Goal: Task Accomplishment & Management: Complete application form

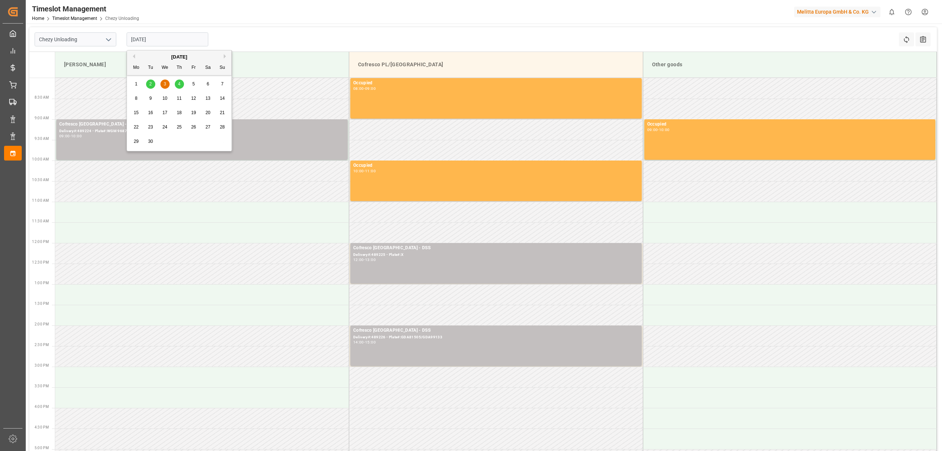
click at [156, 41] on input "[DATE]" at bounding box center [168, 39] width 82 height 14
click at [160, 81] on div "3" at bounding box center [164, 84] width 9 height 9
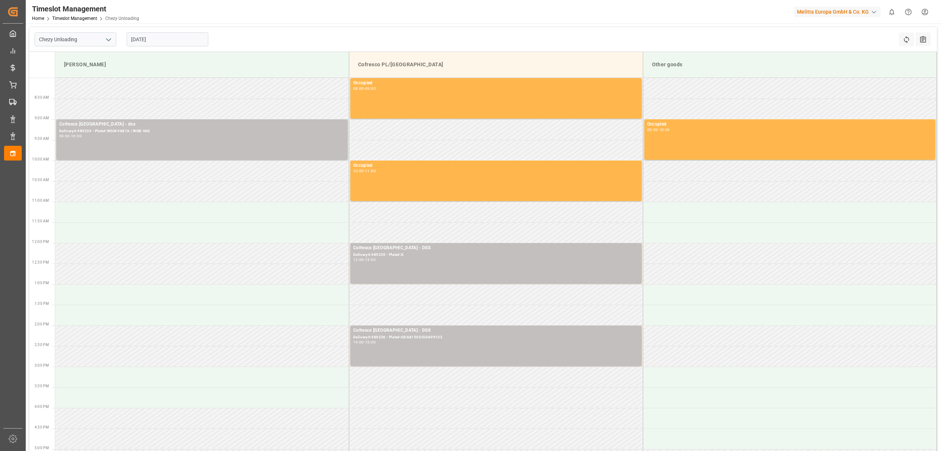
click at [386, 27] on div "Chezy Unloading [DATE] Refresh Time Slots All Audits" at bounding box center [483, 39] width 908 height 25
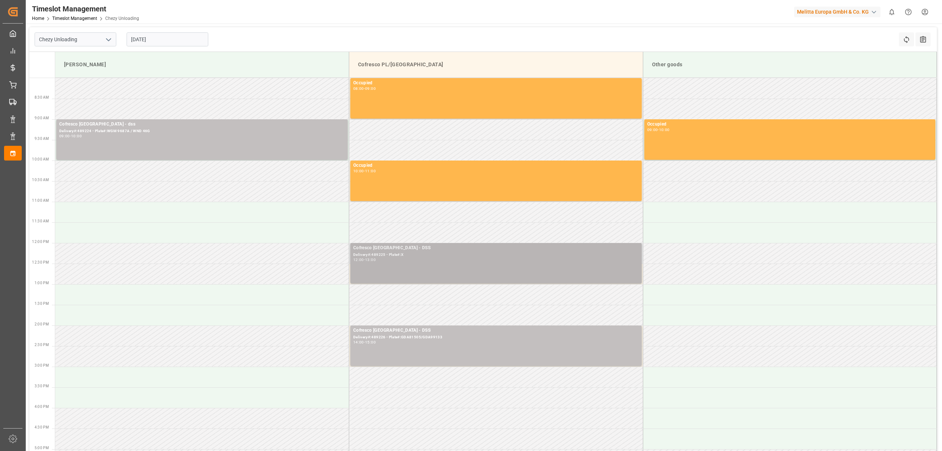
click at [438, 254] on div "Delivery#:489225 - Plate#:X" at bounding box center [496, 255] width 286 height 6
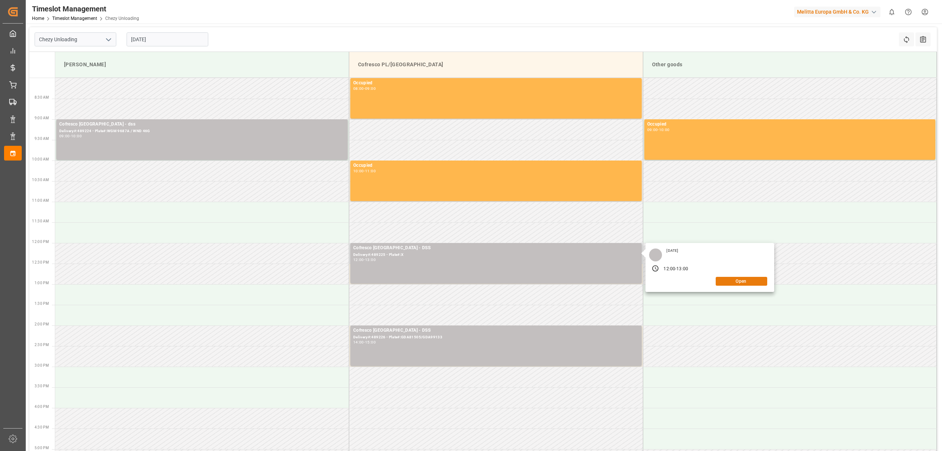
click at [744, 279] on button "Open" at bounding box center [742, 281] width 52 height 9
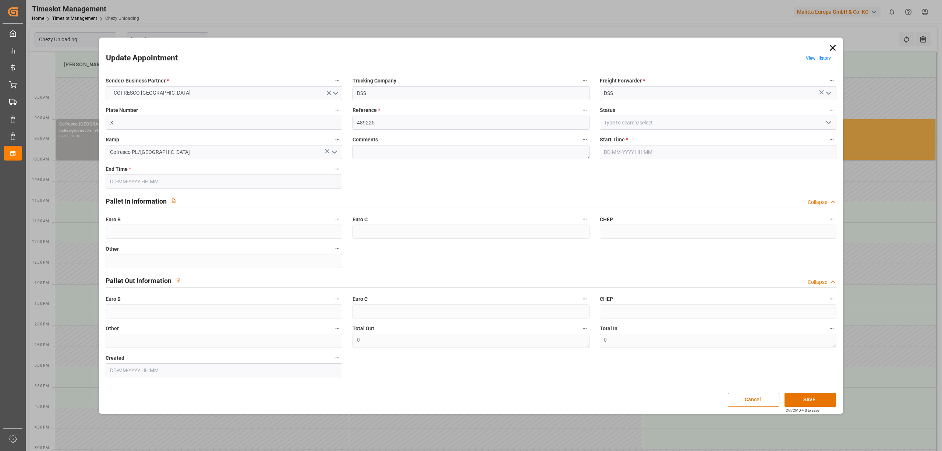
type input "[DATE] 12:00"
type input "[DATE] 13:00"
type input "[DATE] 09:07"
click at [180, 118] on input "X" at bounding box center [224, 123] width 237 height 14
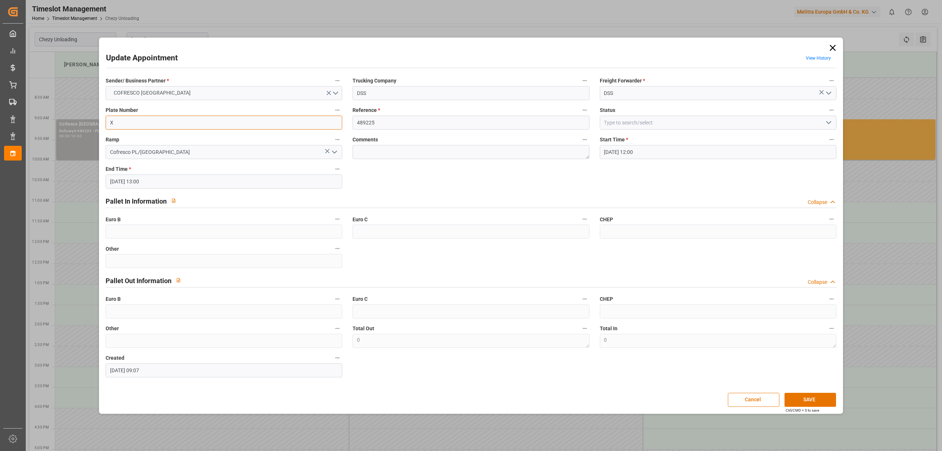
paste input "WND2119E/WGM4447R"
type input "WND2119E/WGM4447R"
click at [811, 400] on button "SAVE" at bounding box center [811, 400] width 52 height 14
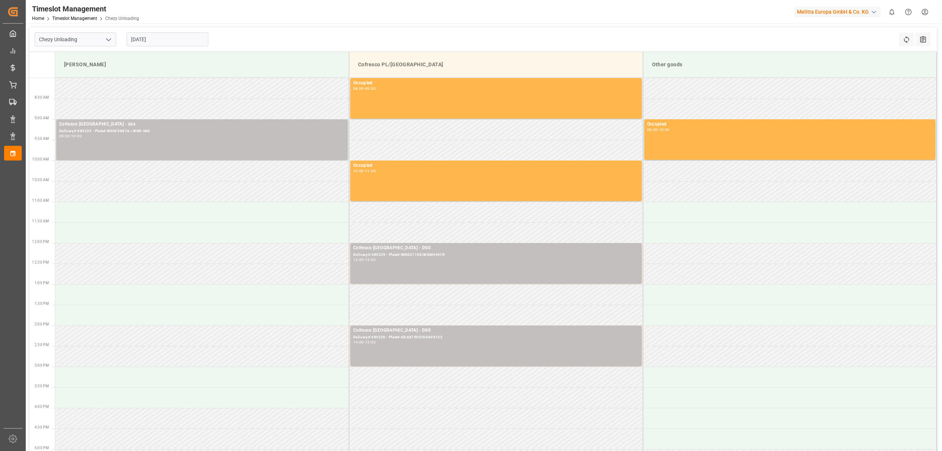
click at [160, 36] on input "[DATE]" at bounding box center [168, 39] width 82 height 14
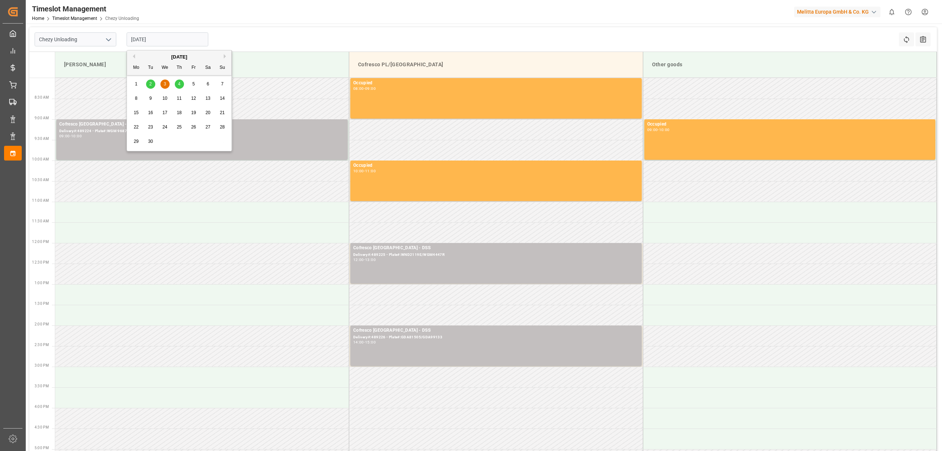
click at [177, 82] on div "4" at bounding box center [179, 84] width 9 height 9
type input "[DATE]"
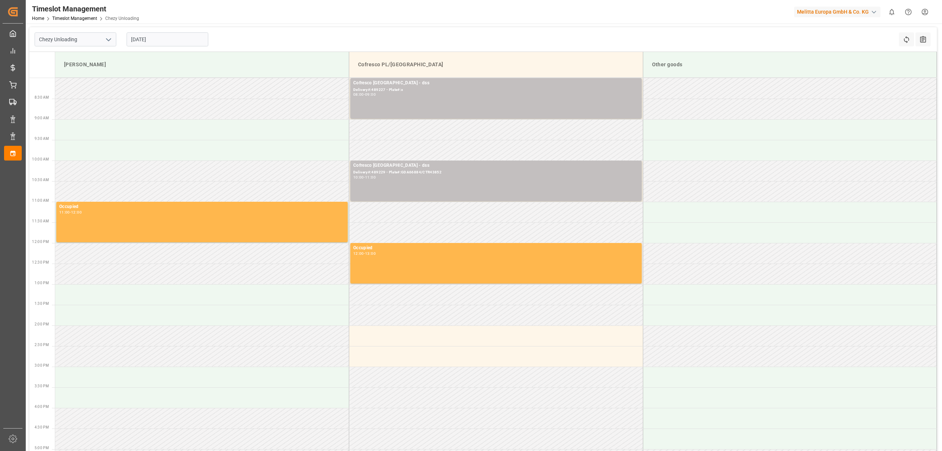
click at [353, 24] on div "Chezy Unloading [DATE] Refresh Time Slots All Audits Melitta G Cofresco PL/[GEO…" at bounding box center [483, 291] width 915 height 534
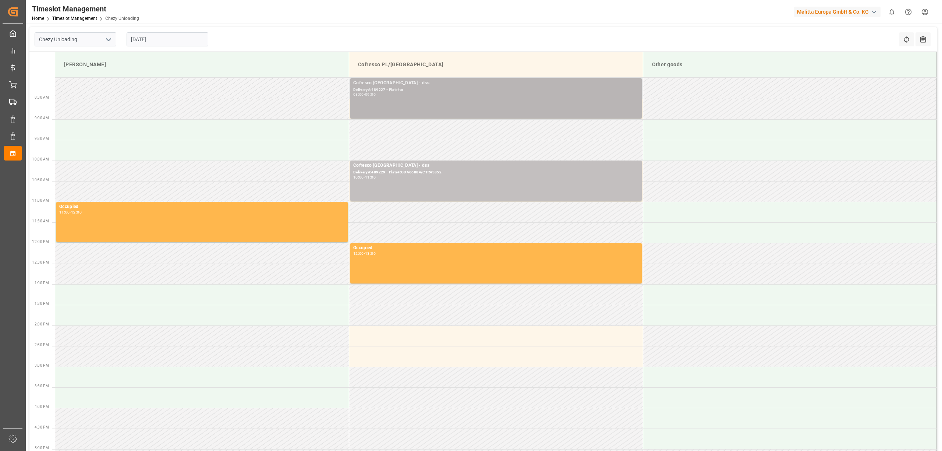
click at [411, 97] on div "08:00 - 09:00" at bounding box center [496, 95] width 286 height 4
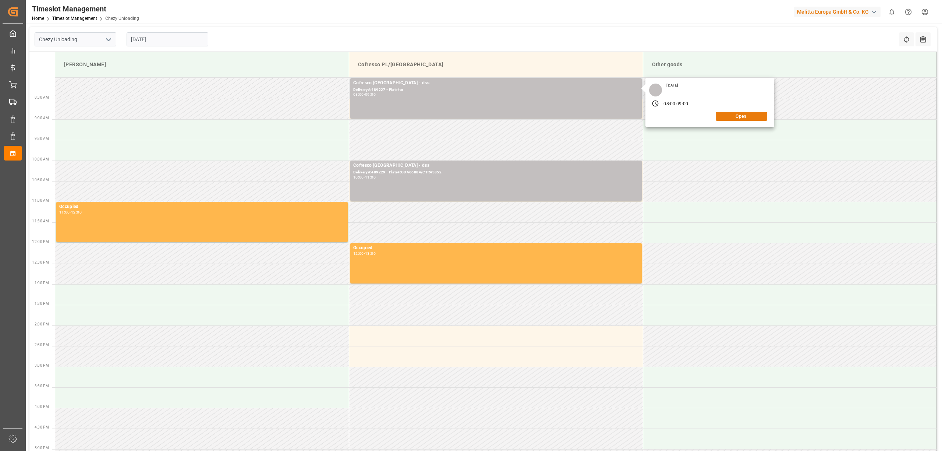
click at [735, 117] on button "Open" at bounding box center [742, 116] width 52 height 9
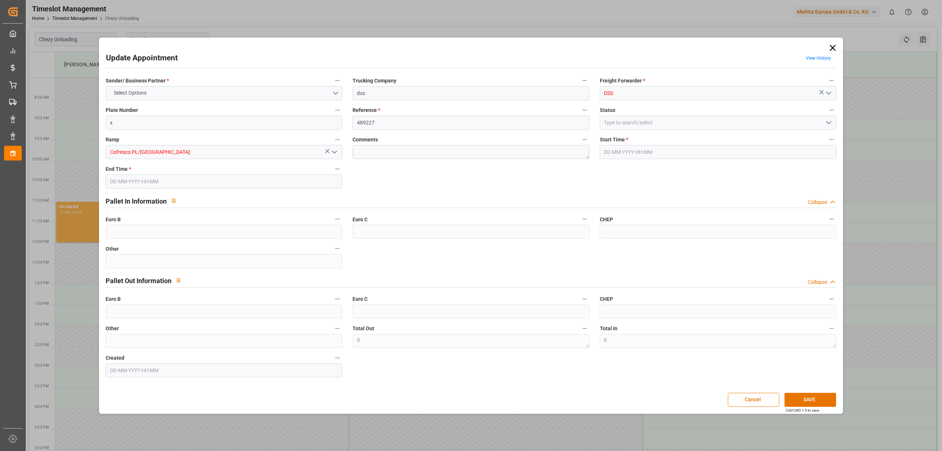
type input "[DATE] 08:00"
type input "[DATE] 09:00"
type input "[DATE] 09:23"
click at [273, 123] on input "x" at bounding box center [224, 123] width 237 height 14
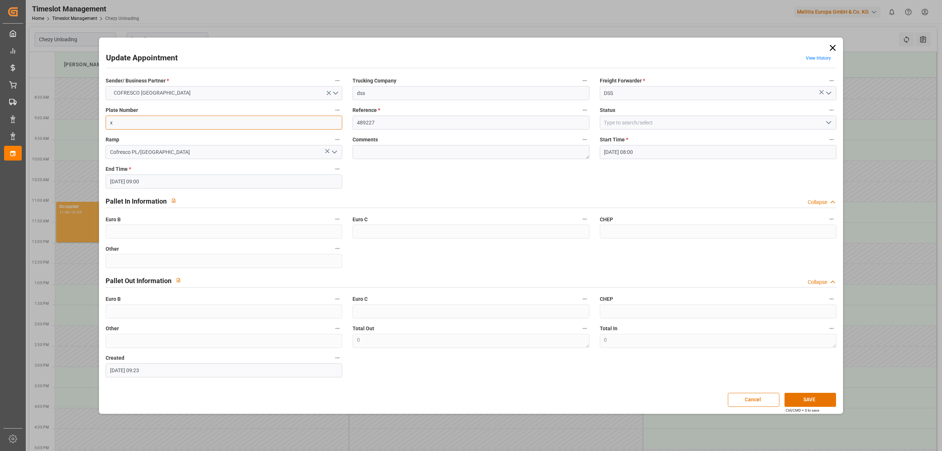
paste input "WGM 9714G / WND 78J4"
type input "WGM 9714G / WND 78J4"
click at [813, 402] on button "SAVE" at bounding box center [811, 400] width 52 height 14
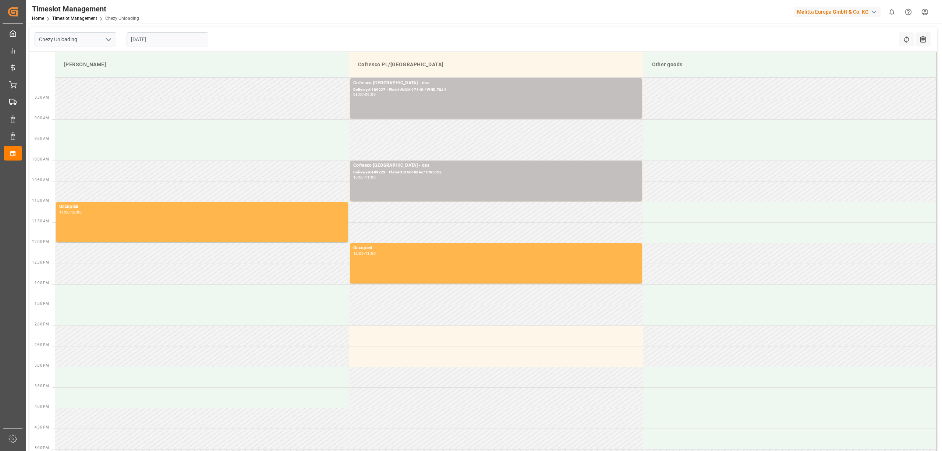
click at [165, 38] on input "[DATE]" at bounding box center [168, 39] width 82 height 14
click at [164, 85] on span "3" at bounding box center [165, 83] width 3 height 5
type input "[DATE]"
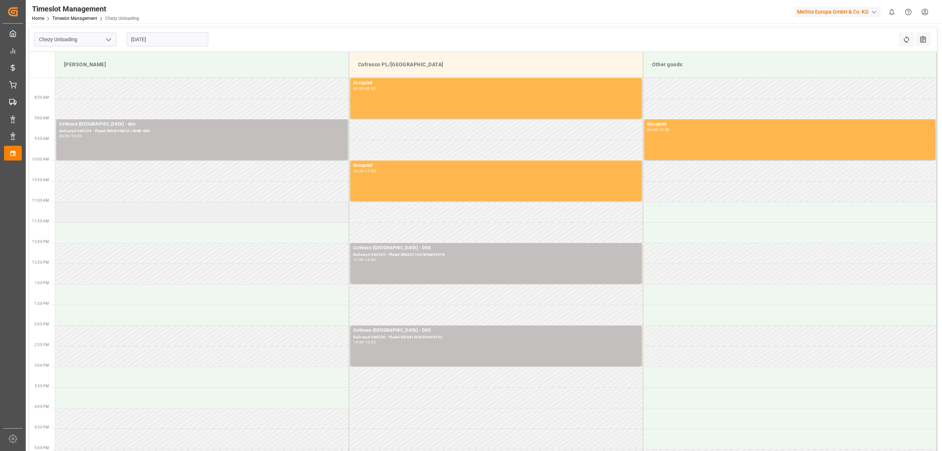
click at [138, 215] on td at bounding box center [202, 212] width 294 height 21
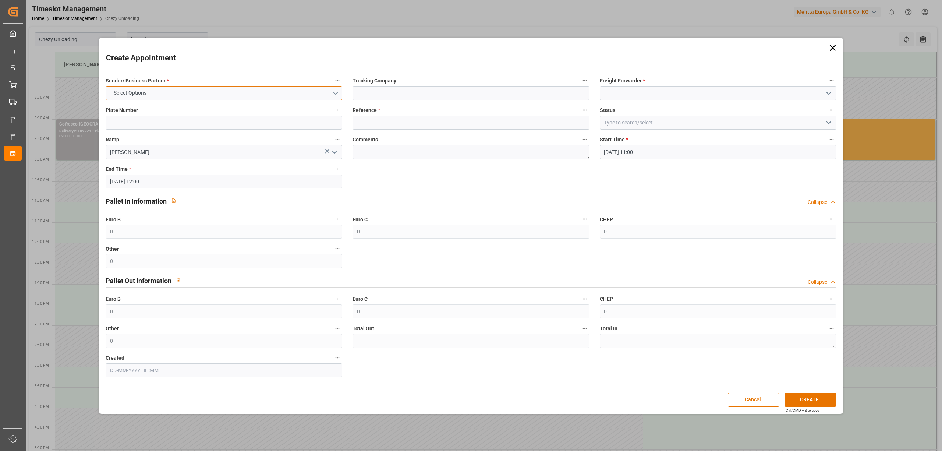
click at [234, 90] on button "Select Options" at bounding box center [224, 93] width 237 height 14
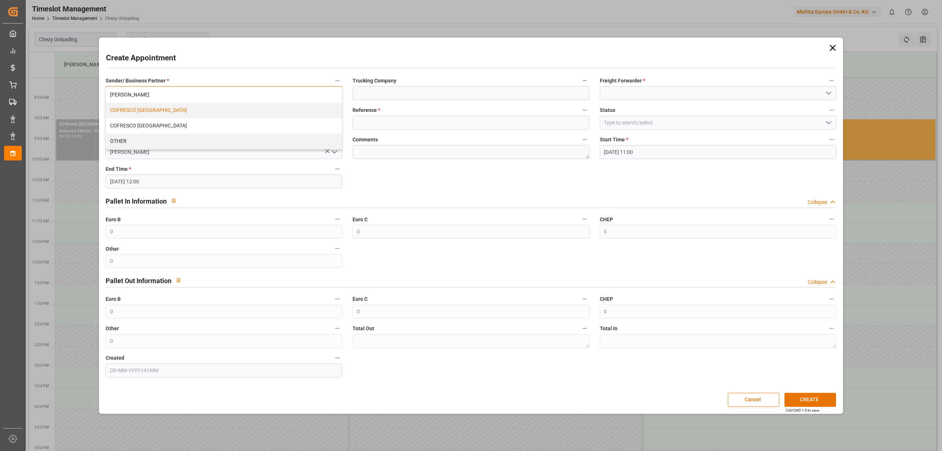
click at [216, 108] on div "COFRESCO [GEOGRAPHIC_DATA]" at bounding box center [224, 110] width 236 height 15
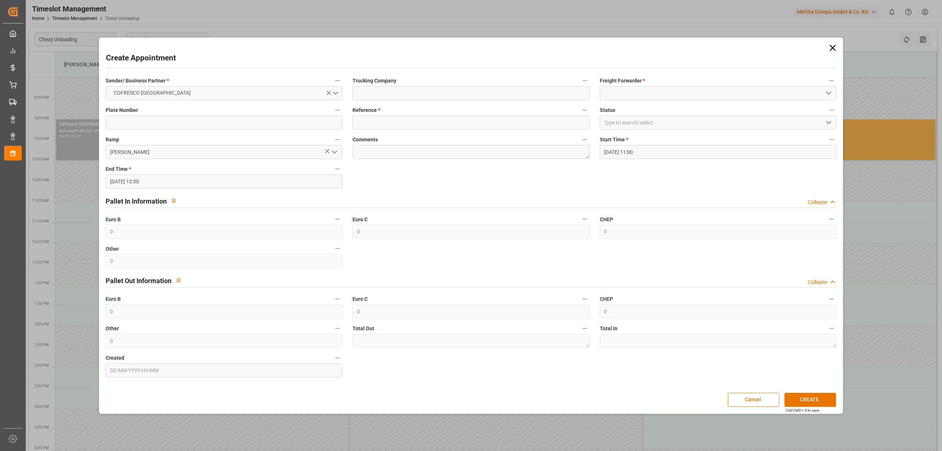
click at [429, 85] on label "Trucking Company" at bounding box center [471, 81] width 237 height 10
click at [580, 85] on button "Trucking Company" at bounding box center [585, 81] width 10 height 10
click at [425, 95] on div at bounding box center [471, 225] width 942 height 451
click at [425, 95] on body "Created by potrace 1.15, written by [PERSON_NAME] [DATE]-[DATE] Created by potr…" at bounding box center [471, 225] width 942 height 451
click at [436, 89] on input at bounding box center [471, 93] width 237 height 14
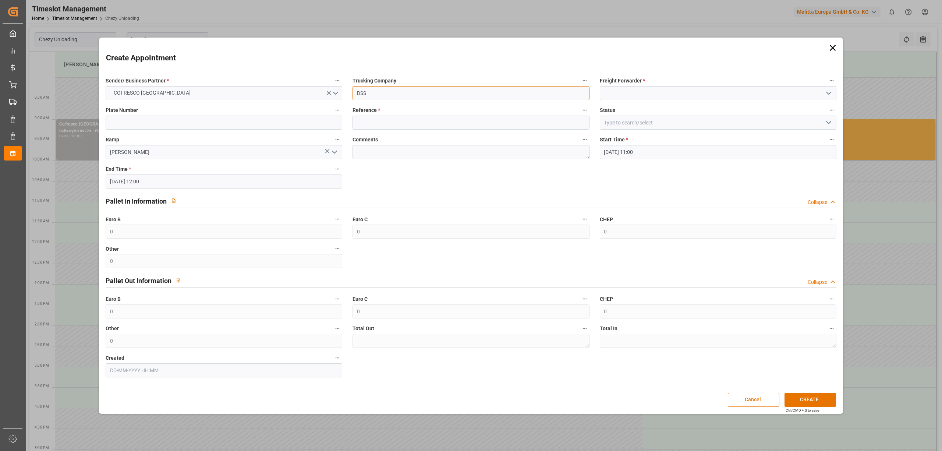
type input "DSS"
click at [629, 86] on div "Freight Forwarder *" at bounding box center [718, 87] width 247 height 29
click at [638, 89] on input at bounding box center [718, 93] width 237 height 14
click at [638, 107] on div "DSS" at bounding box center [718, 109] width 236 height 17
type input "DSS"
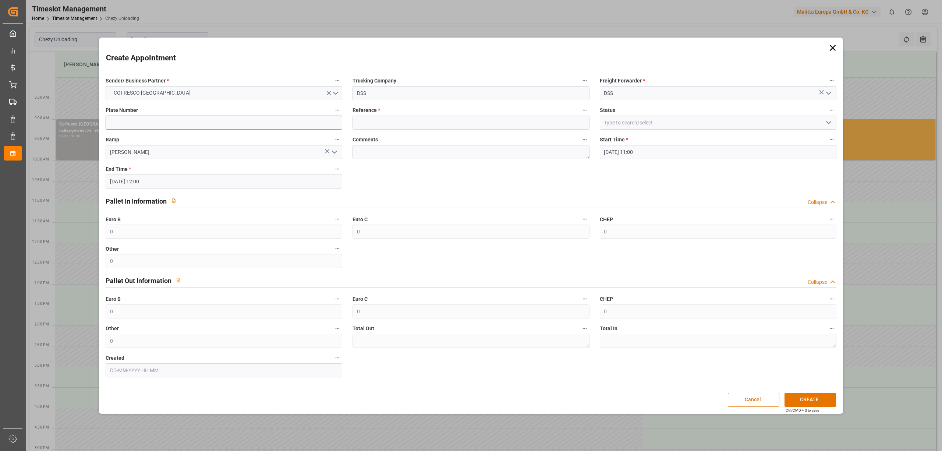
click at [233, 120] on input at bounding box center [224, 123] width 237 height 14
drag, startPoint x: 226, startPoint y: 127, endPoint x: 227, endPoint y: 123, distance: 4.8
click at [226, 127] on input at bounding box center [224, 123] width 237 height 14
paste input "PNT 77081 / PO 3YH73"
type input "PNT 77081 / PO 3YH73"
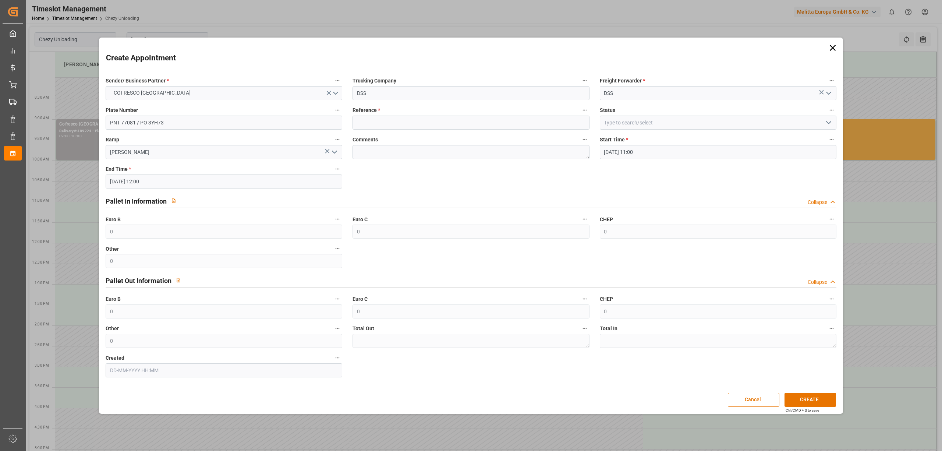
click at [456, 133] on div "Comments" at bounding box center [470, 146] width 247 height 29
click at [453, 121] on input at bounding box center [471, 123] width 237 height 14
paste input "489261"
type input "489261"
click at [808, 400] on button "CREATE" at bounding box center [811, 400] width 52 height 14
